Goal: Information Seeking & Learning: Learn about a topic

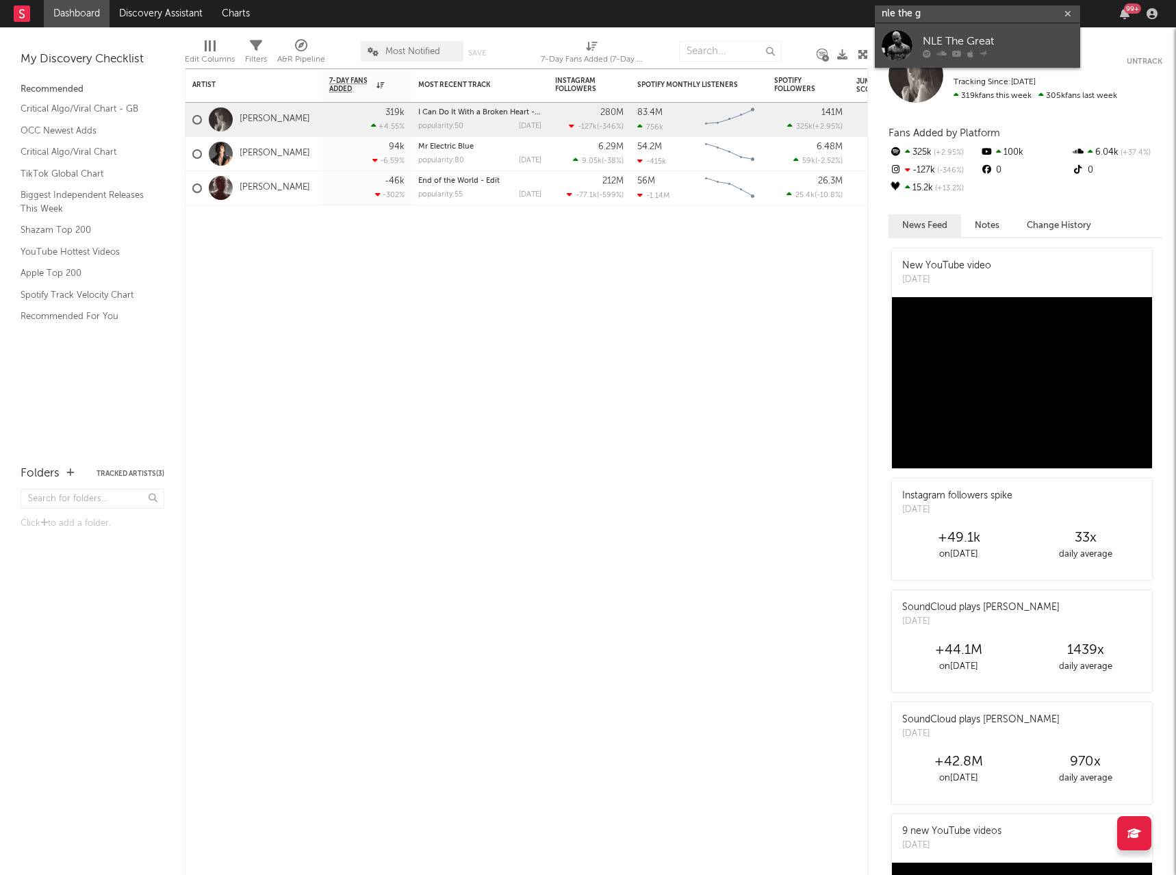
type input "nle the g"
click at [956, 38] on div "NLE The Great" at bounding box center [998, 41] width 151 height 16
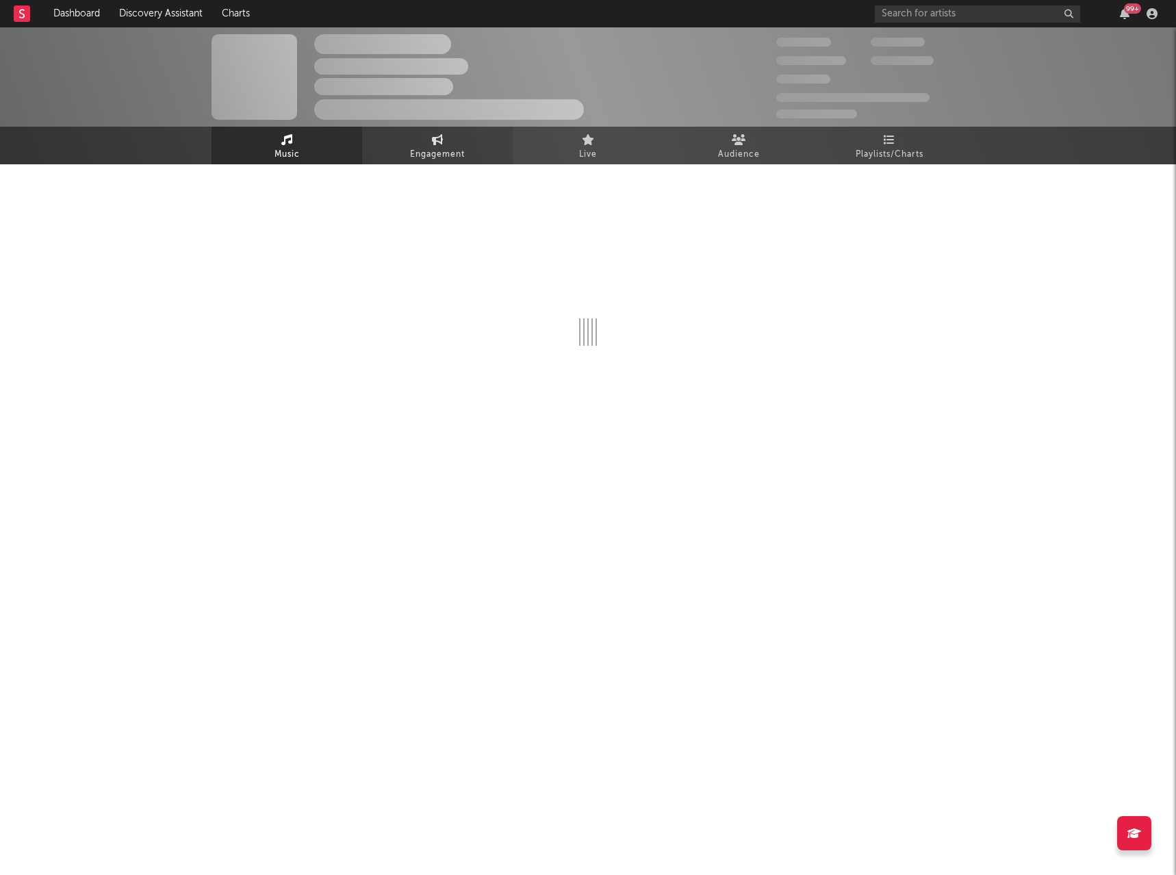
click at [450, 149] on span "Engagement" at bounding box center [437, 154] width 55 height 16
select select "1w"
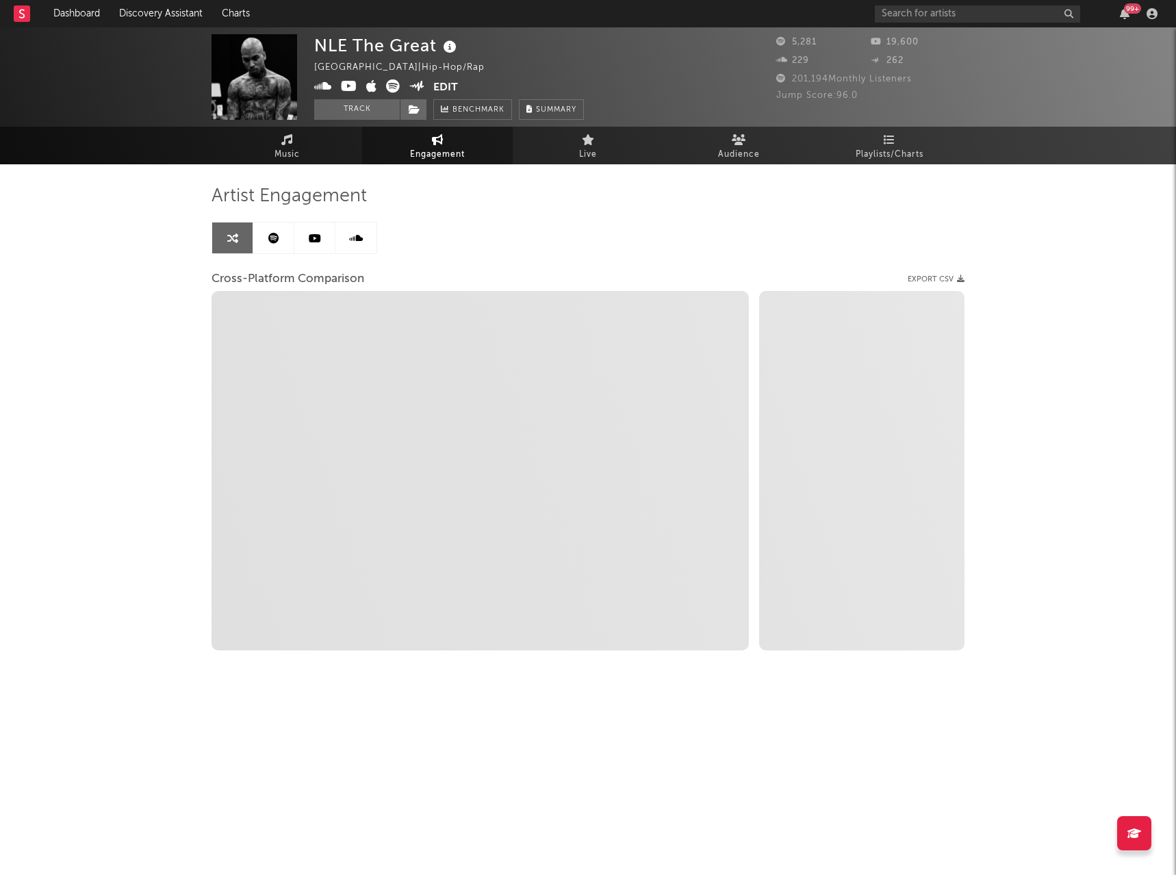
click at [307, 240] on link at bounding box center [314, 237] width 41 height 31
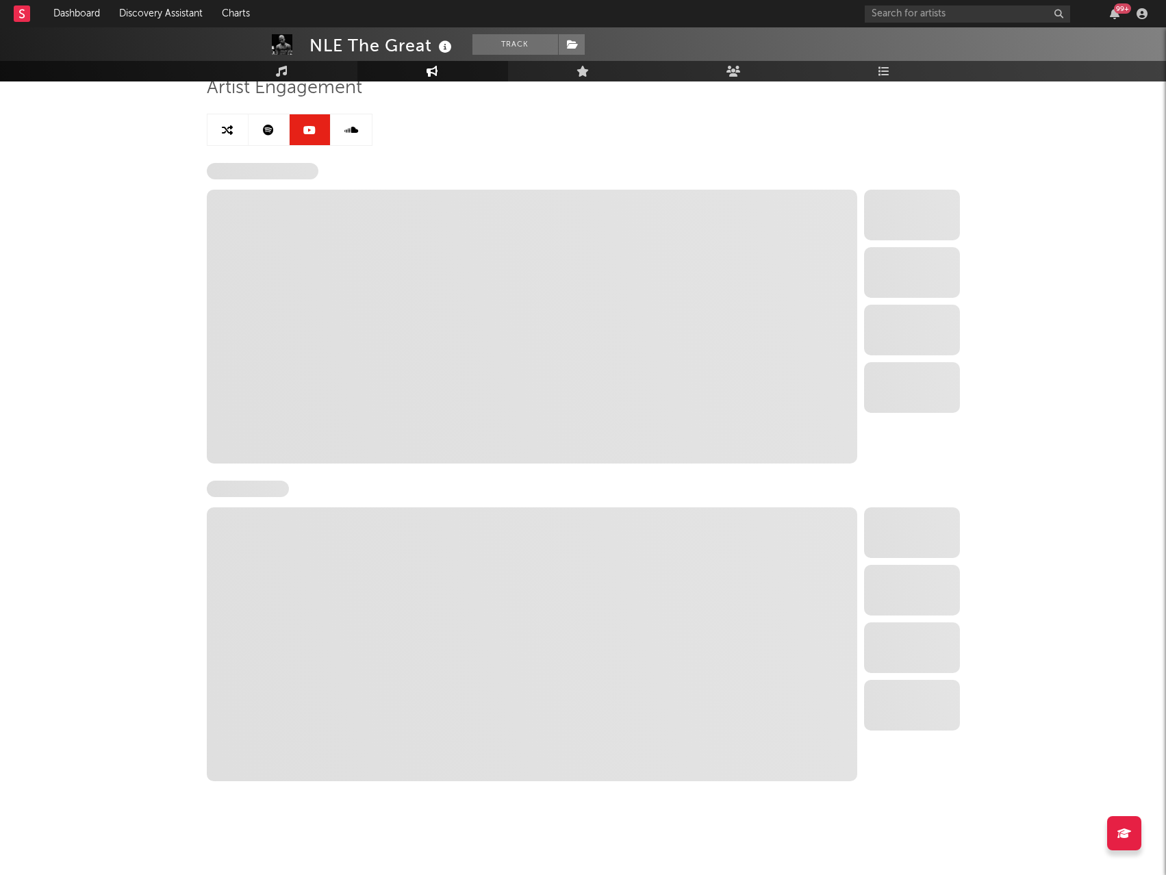
scroll to position [110, 0]
select select "1w"
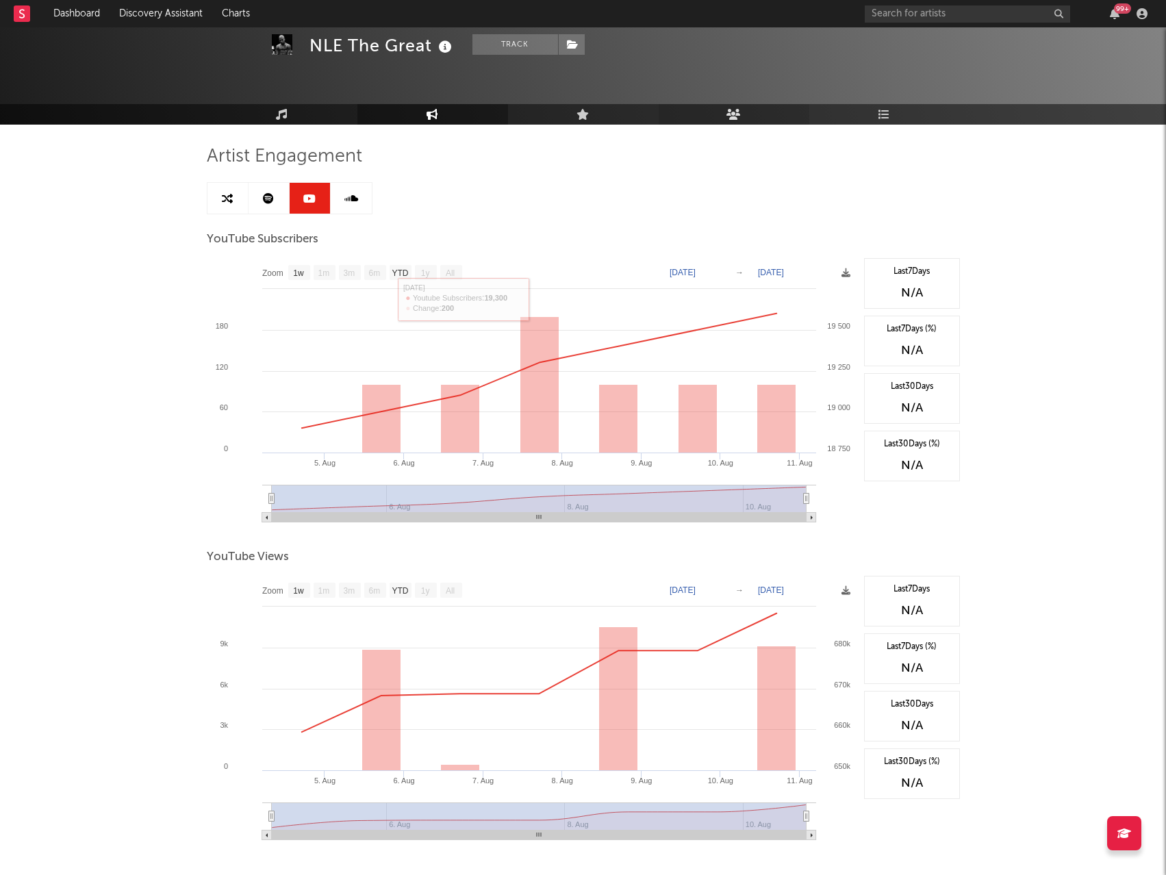
scroll to position [0, 0]
